Goal: Check status

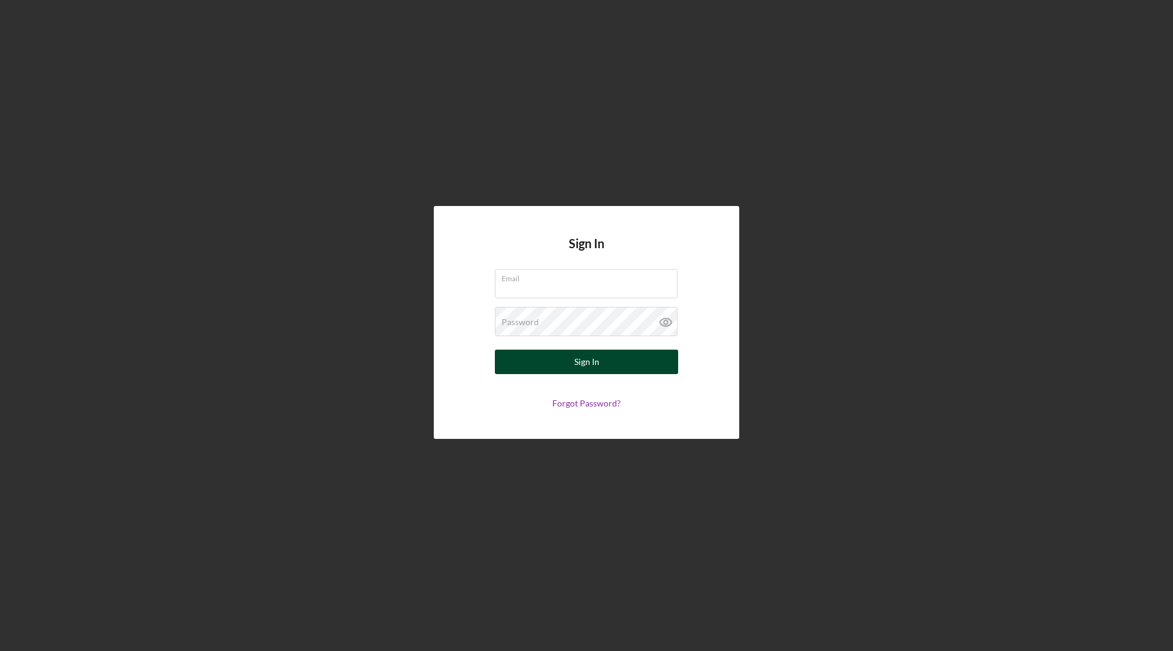
type input "[PERSON_NAME][EMAIL_ADDRESS][PERSON_NAME][DOMAIN_NAME]"
click at [593, 365] on div "Sign In" at bounding box center [586, 361] width 25 height 24
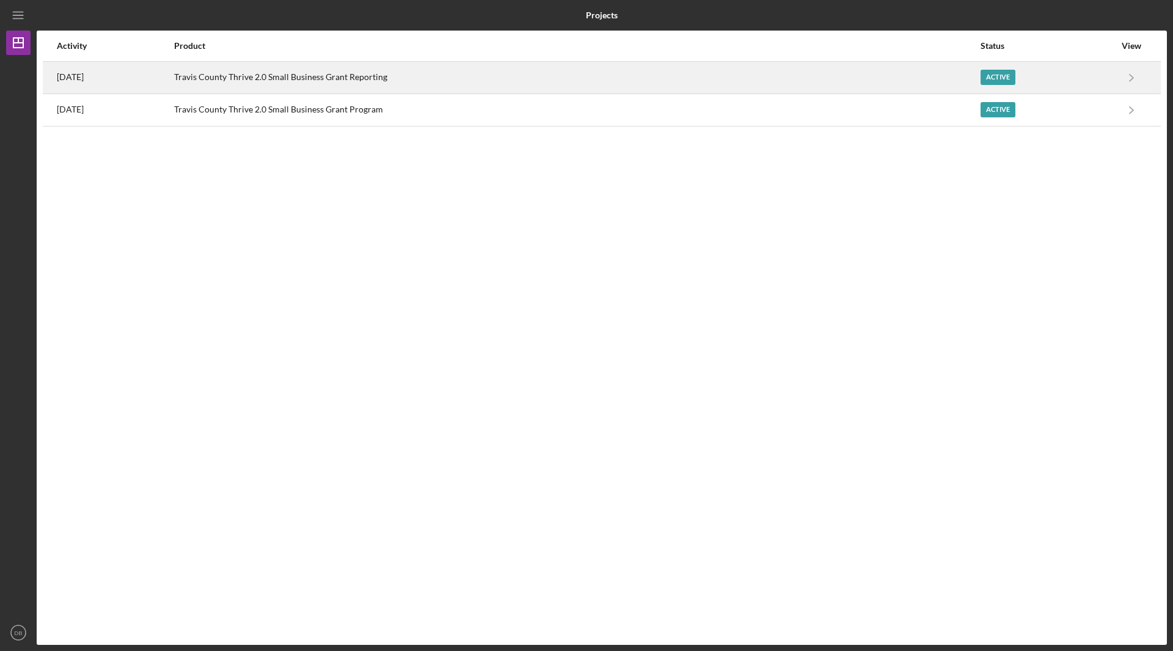
click at [1014, 81] on div "Active" at bounding box center [998, 77] width 35 height 15
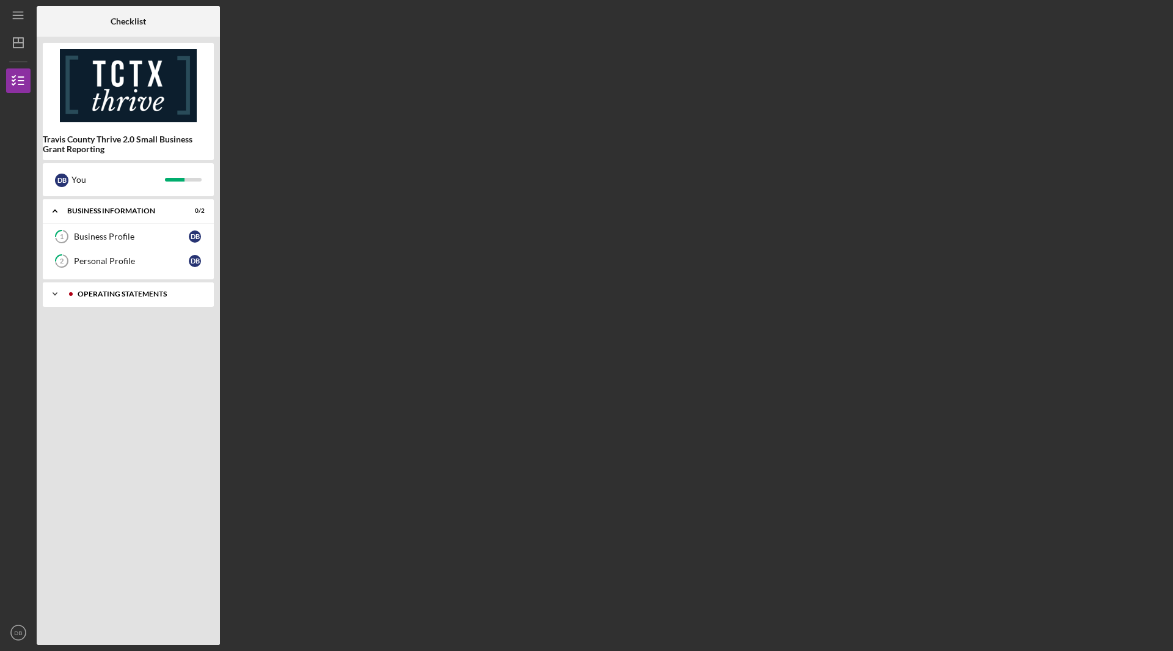
click at [136, 301] on div "Icon/Expander Operating Statements 8 / 13" at bounding box center [128, 294] width 171 height 24
